Goal: Task Accomplishment & Management: Use online tool/utility

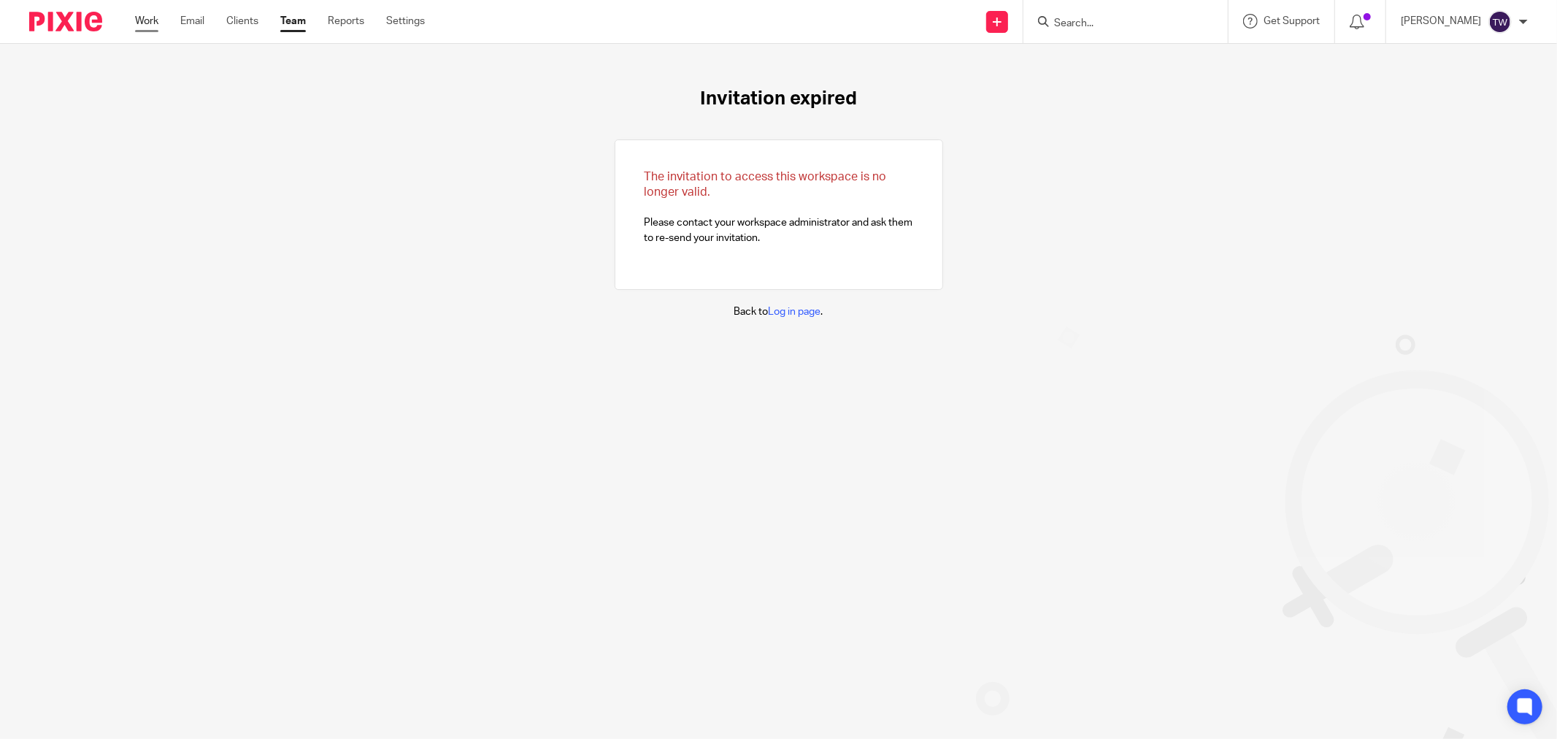
click at [150, 26] on link "Work" at bounding box center [146, 21] width 23 height 15
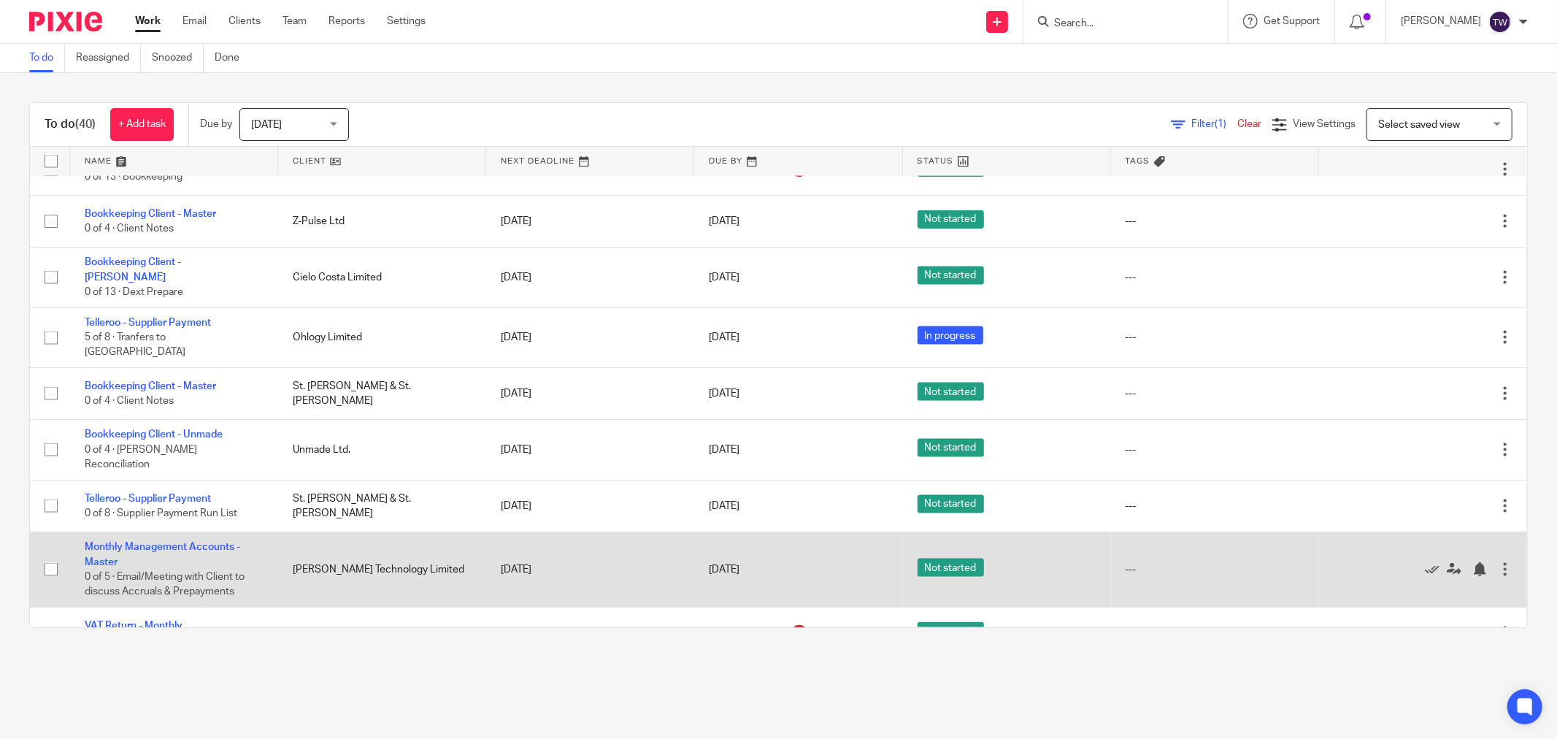
scroll to position [1830, 0]
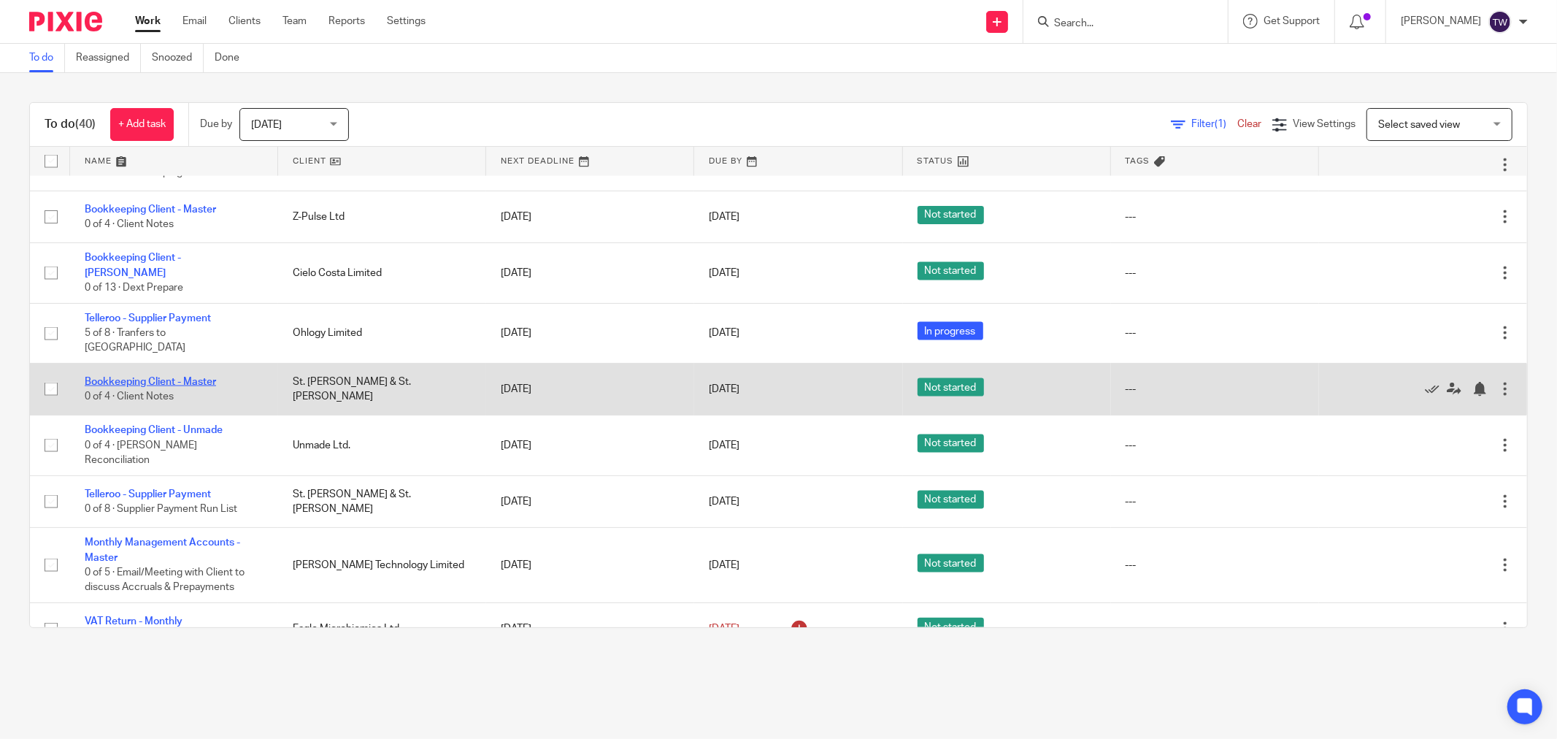
click at [175, 377] on link "Bookkeeping Client - Master" at bounding box center [150, 382] width 131 height 10
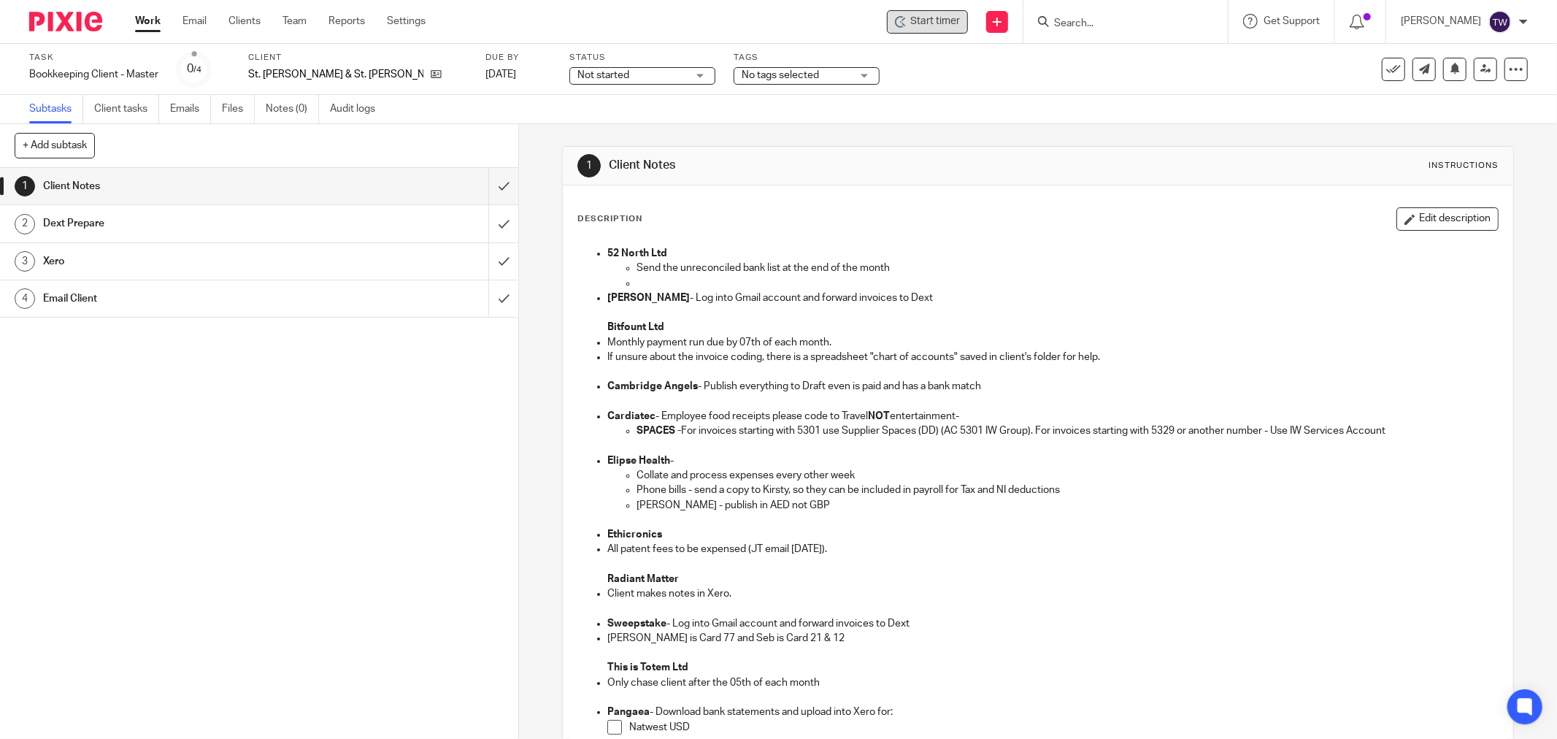
click at [945, 15] on div "Start timer" at bounding box center [927, 21] width 81 height 23
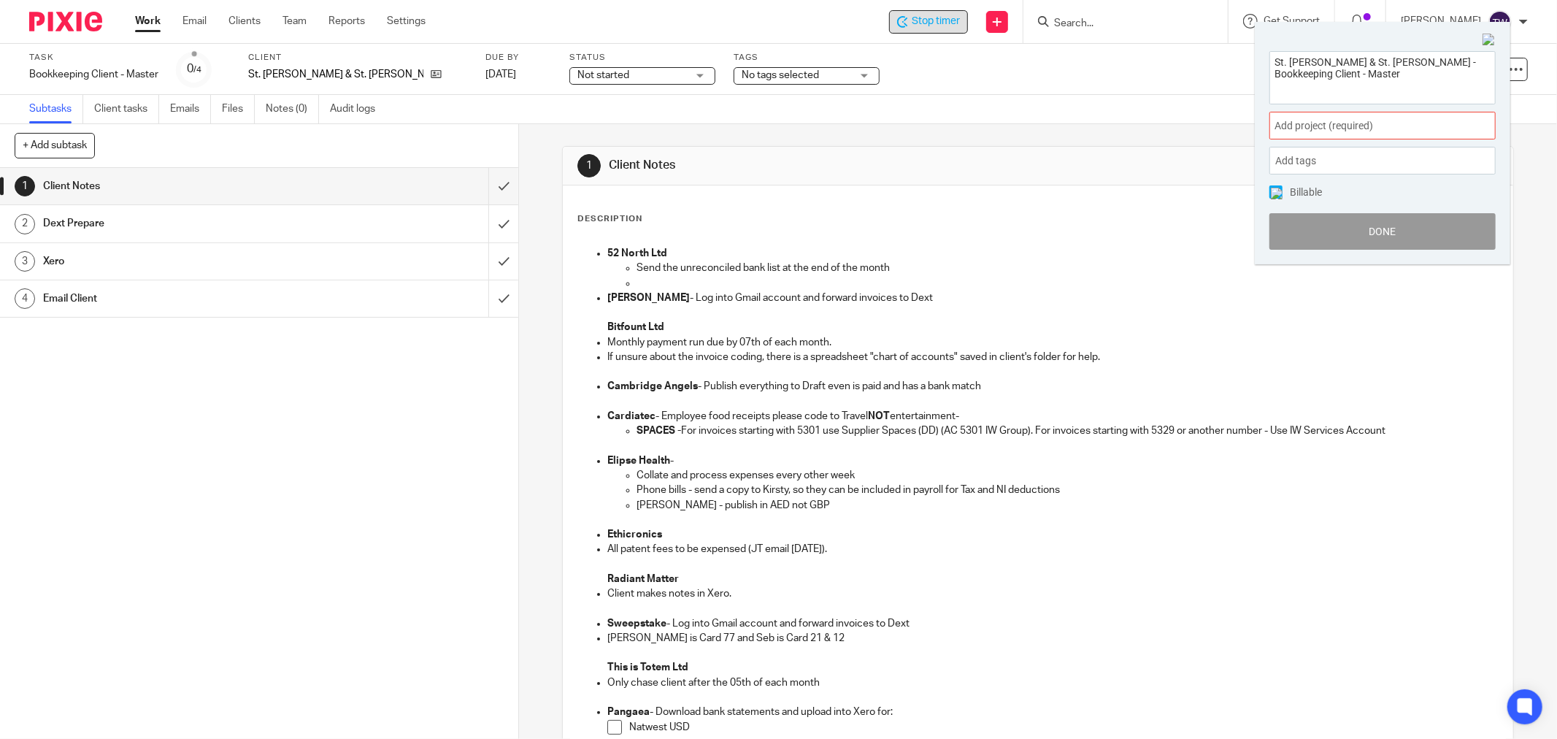
click at [1307, 117] on div "Add project (required) :" at bounding box center [1382, 126] width 226 height 28
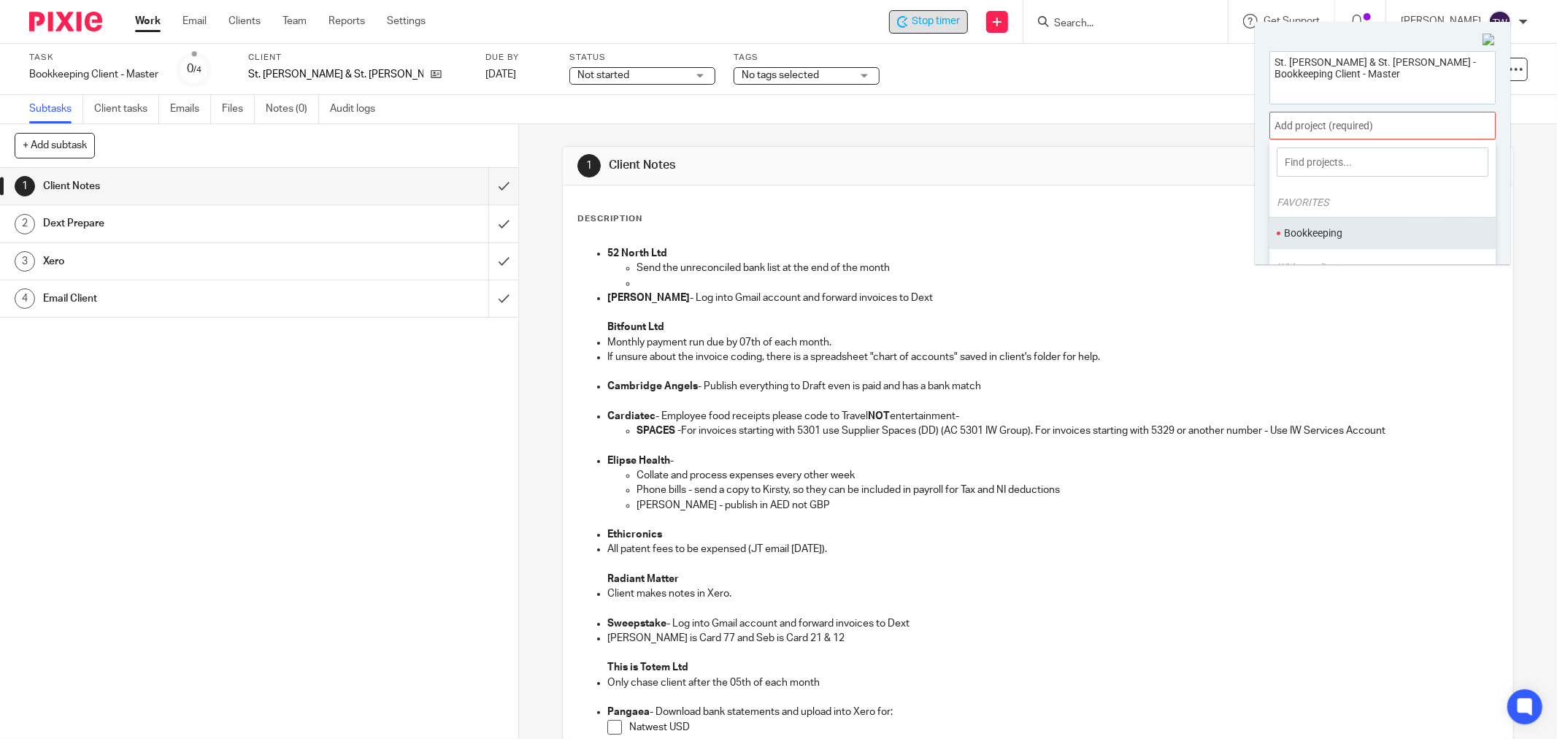
click at [1326, 242] on ul "Bookkeeping" at bounding box center [1382, 232] width 226 height 31
click at [1296, 223] on ul "Bookkeeping" at bounding box center [1382, 232] width 226 height 31
click at [1317, 227] on li "Bookkeeping" at bounding box center [1379, 233] width 191 height 15
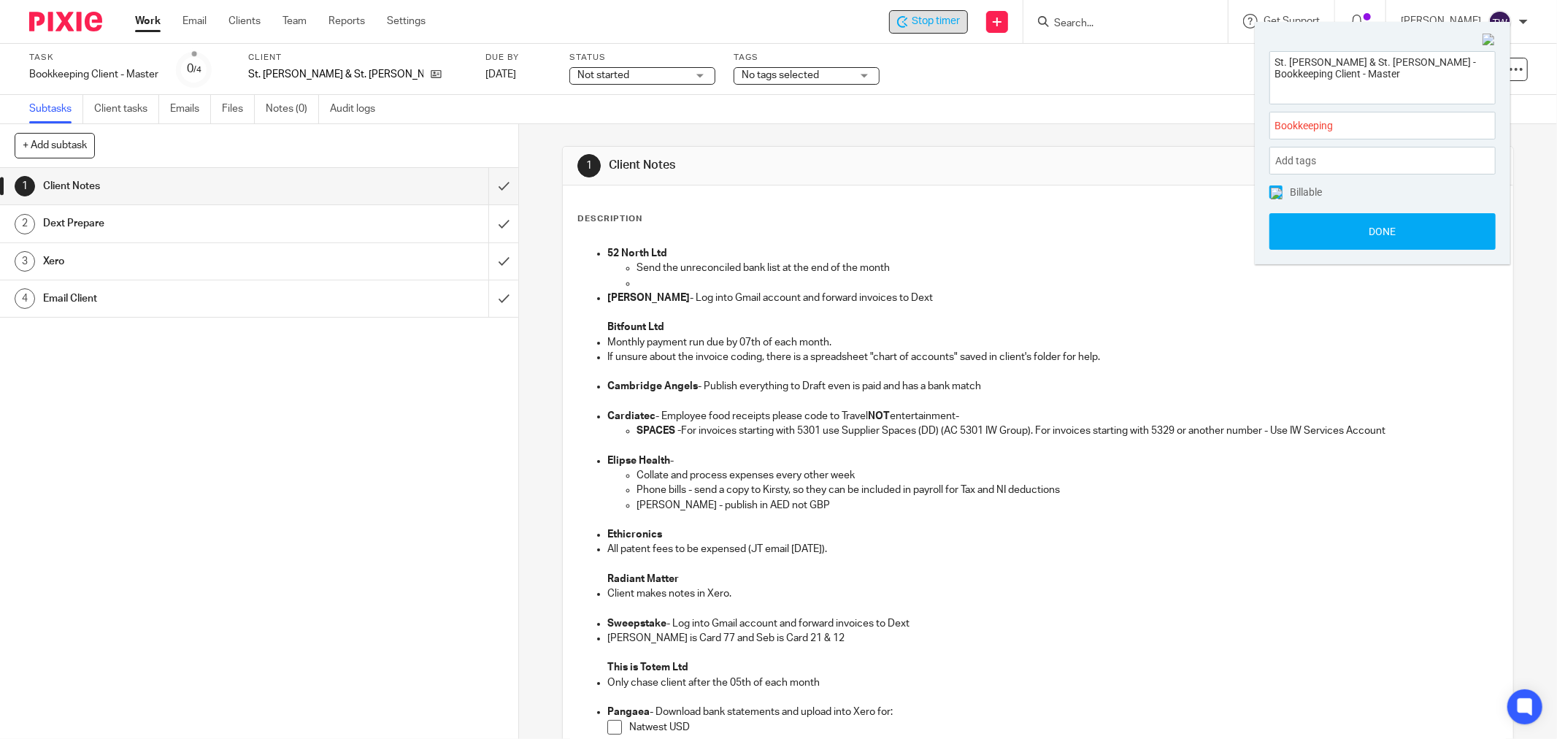
click at [1317, 227] on button "Done" at bounding box center [1382, 231] width 226 height 36
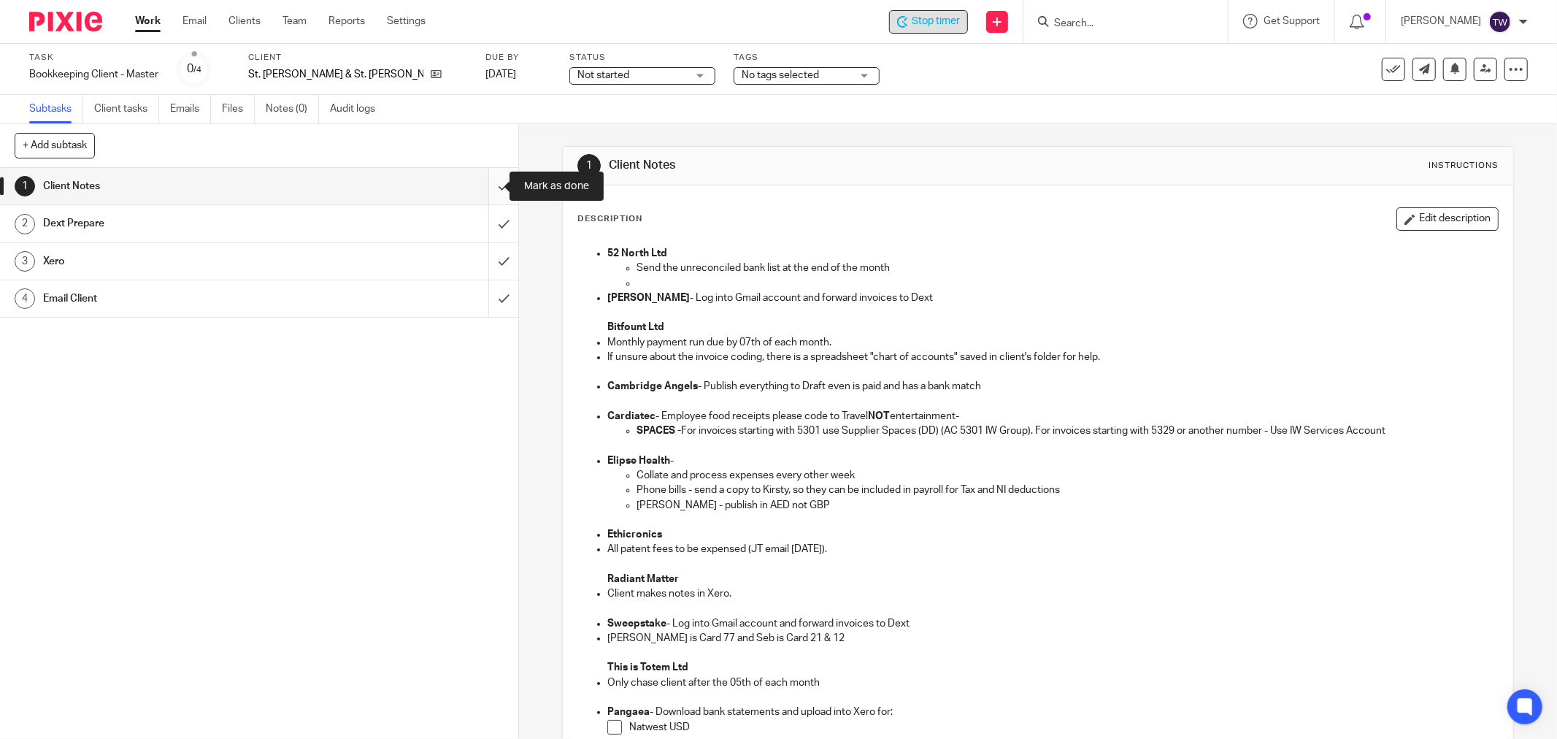
click at [485, 185] on input "submit" at bounding box center [259, 186] width 518 height 36
